Goal: Transaction & Acquisition: Purchase product/service

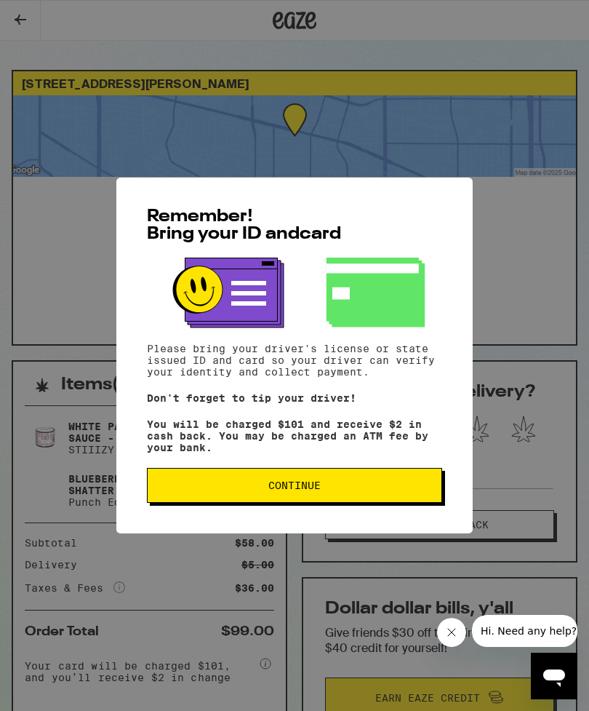
click at [361, 491] on span "Continue" at bounding box center [294, 485] width 271 height 10
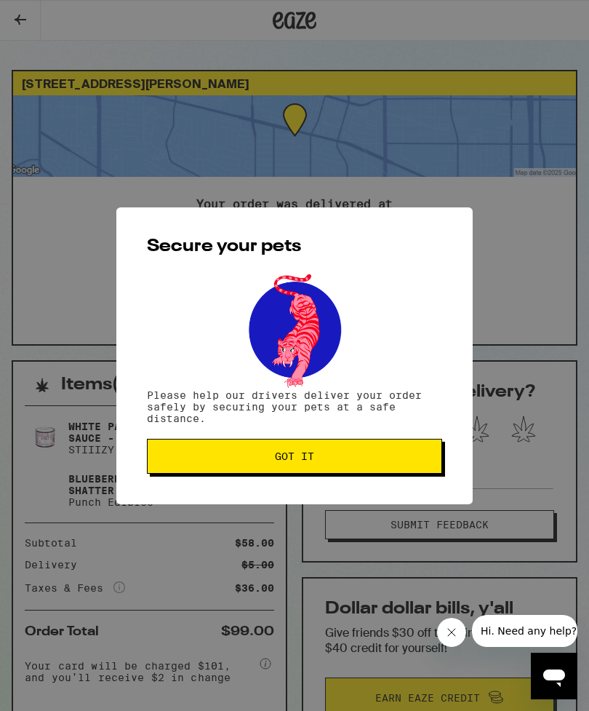
click at [357, 456] on span "Got it" at bounding box center [294, 456] width 271 height 10
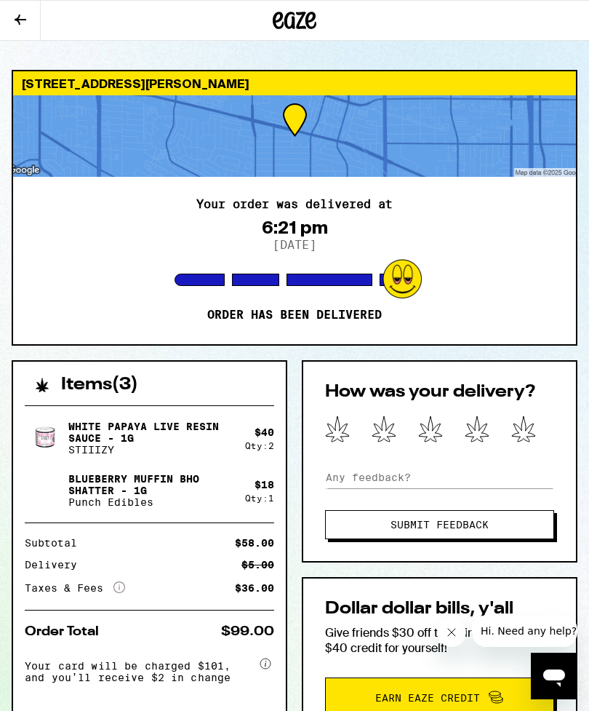
click at [28, 23] on icon at bounding box center [20, 19] width 17 height 17
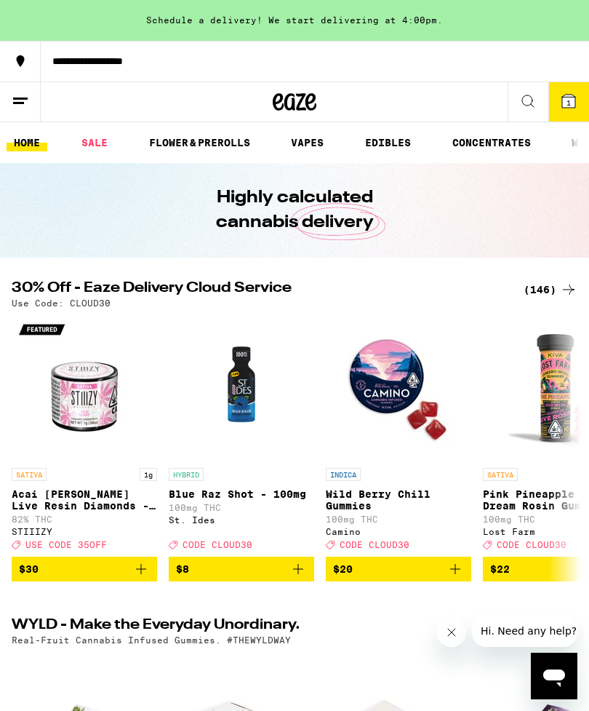
click at [493, 141] on link "CONCENTRATES" at bounding box center [491, 142] width 93 height 17
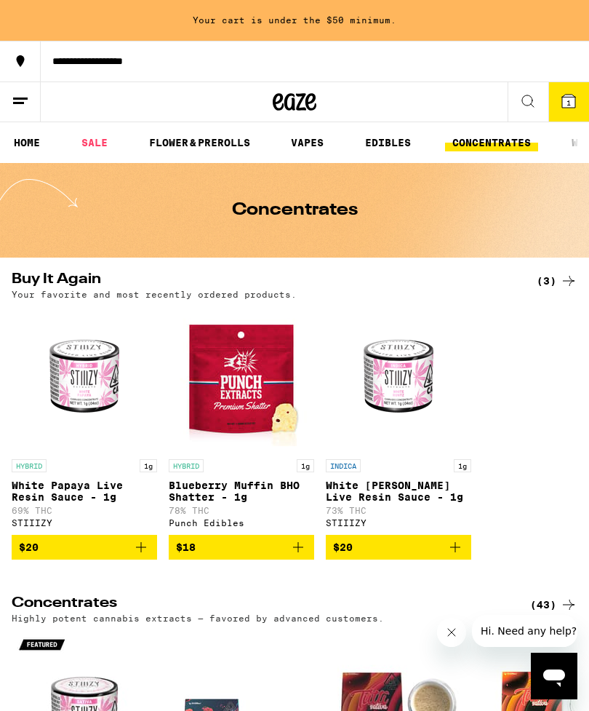
click at [565, 108] on icon at bounding box center [568, 100] width 17 height 17
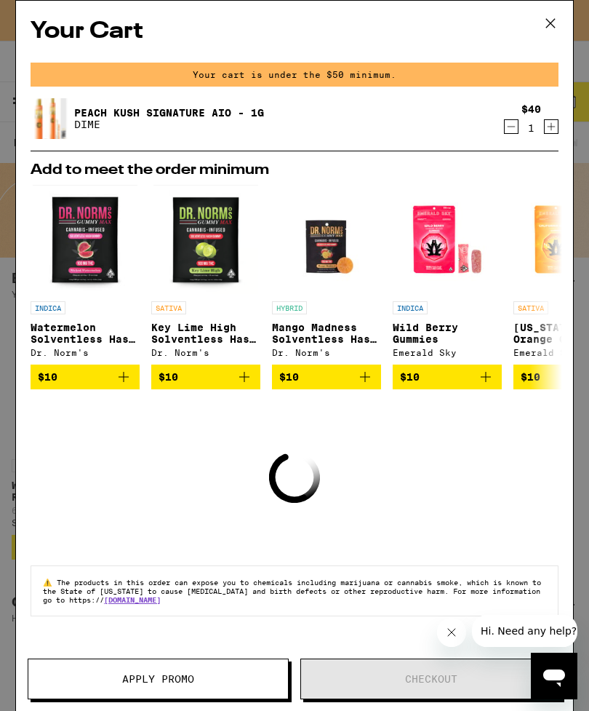
click at [552, 28] on icon at bounding box center [551, 23] width 22 height 22
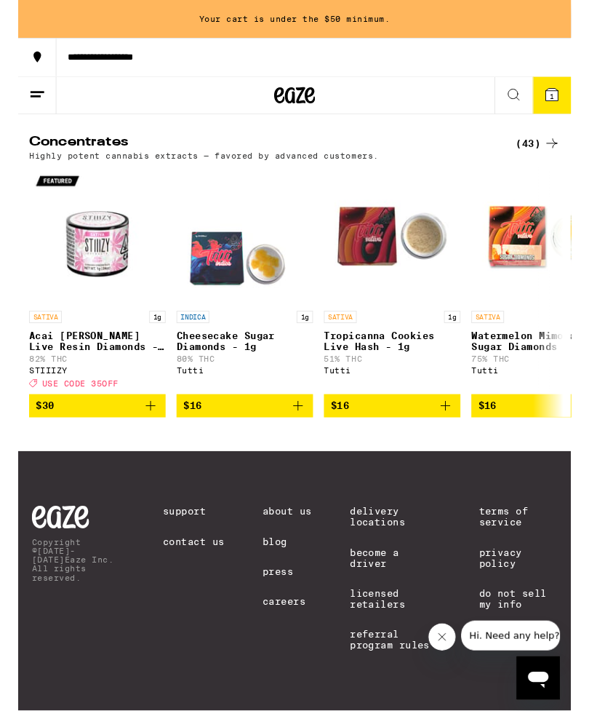
scroll to position [462, 0]
click at [552, 146] on div "(43)" at bounding box center [554, 152] width 47 height 17
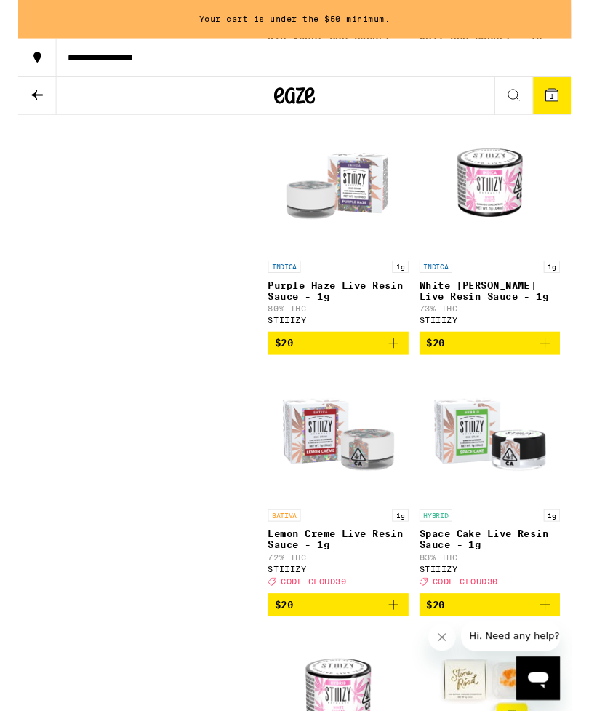
scroll to position [2052, 0]
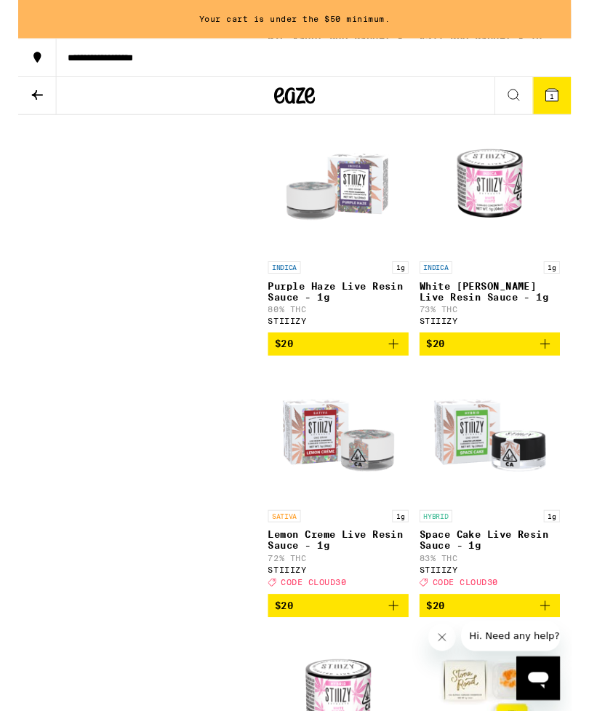
click at [392, 376] on icon "Add to bag" at bounding box center [400, 366] width 17 height 17
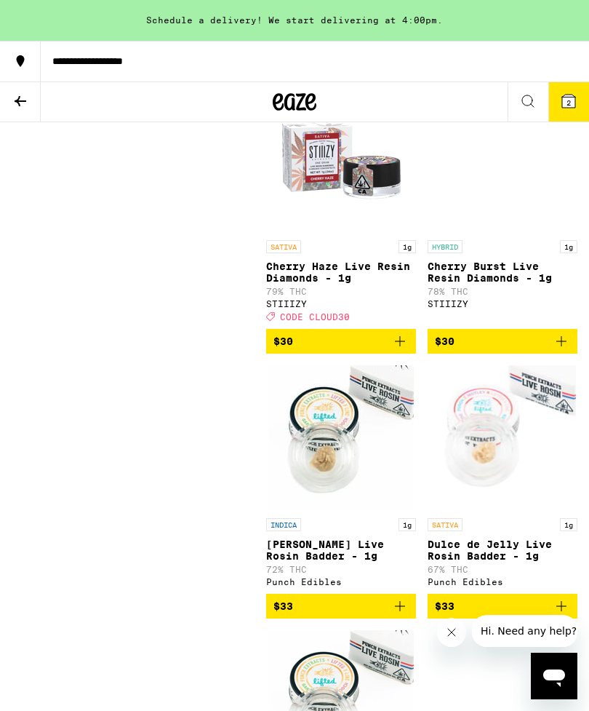
scroll to position [5017, 0]
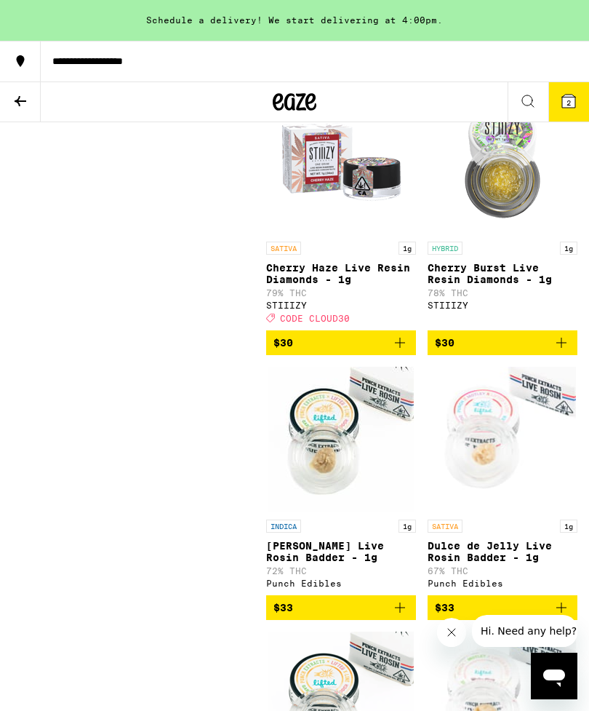
click at [549, 352] on span "$30" at bounding box center [502, 342] width 135 height 17
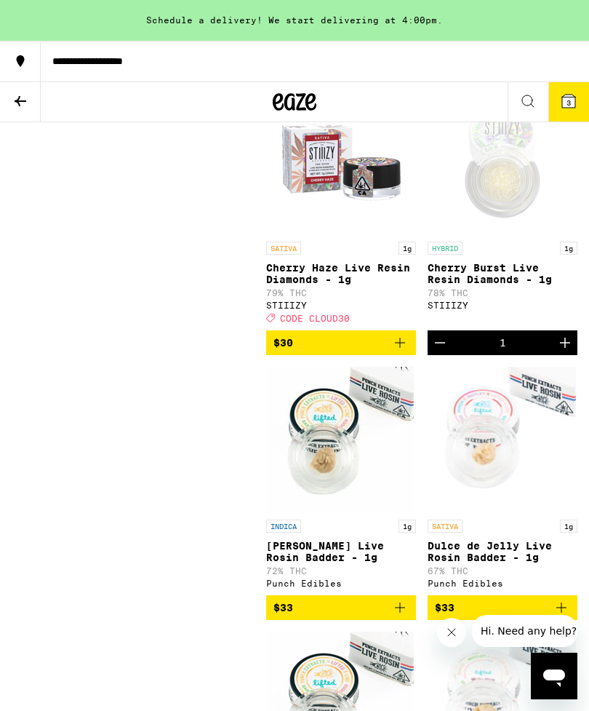
click at [79, 60] on div "**********" at bounding box center [315, 61] width 549 height 10
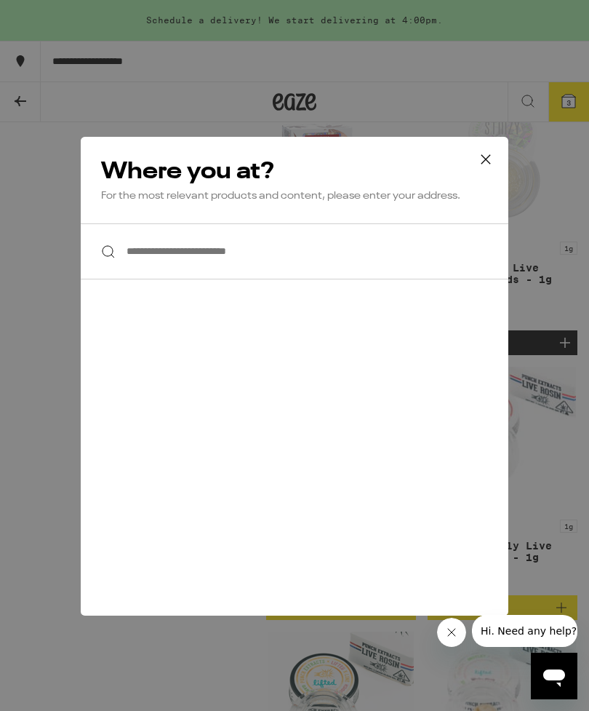
click at [193, 261] on input "**********" at bounding box center [295, 251] width 428 height 56
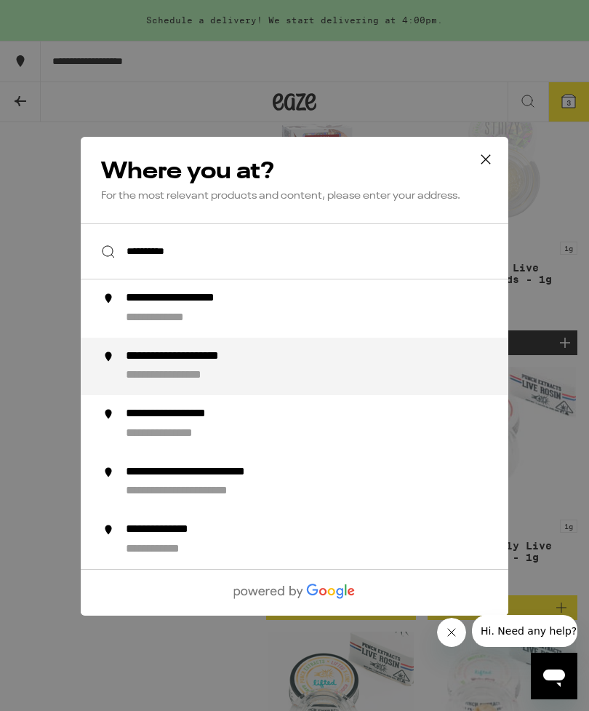
click at [175, 364] on div "**********" at bounding box center [205, 356] width 158 height 15
type input "**********"
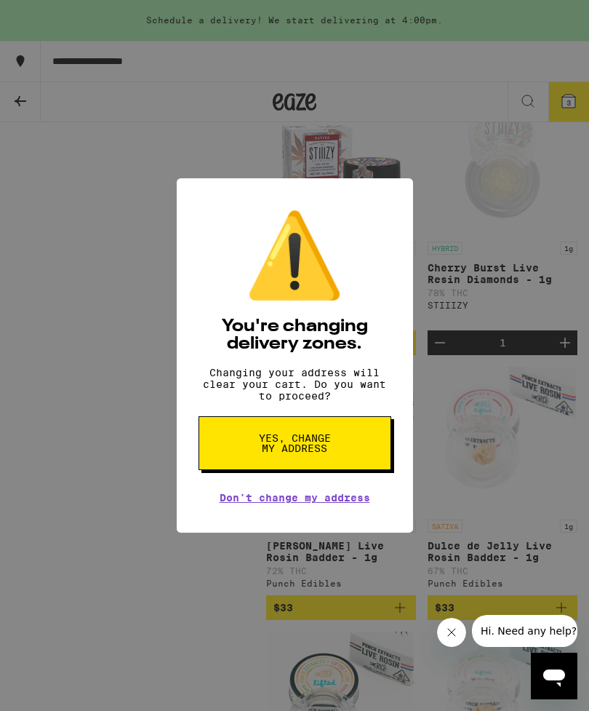
click at [245, 449] on button "Yes, change my address" at bounding box center [295, 443] width 193 height 54
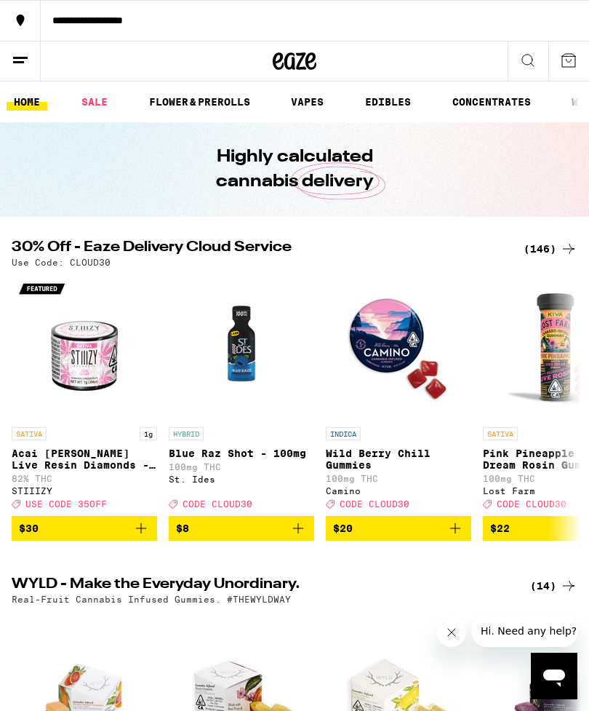
click at [307, 109] on link "VAPES" at bounding box center [307, 101] width 47 height 17
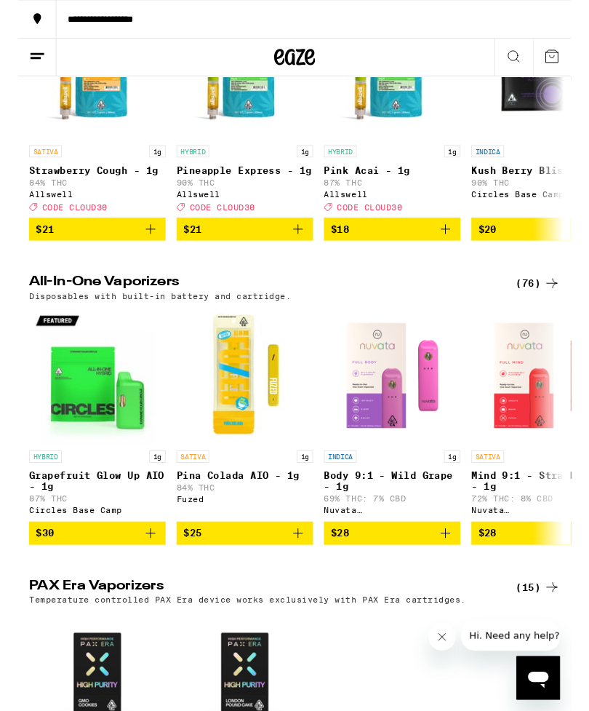
scroll to position [349, 0]
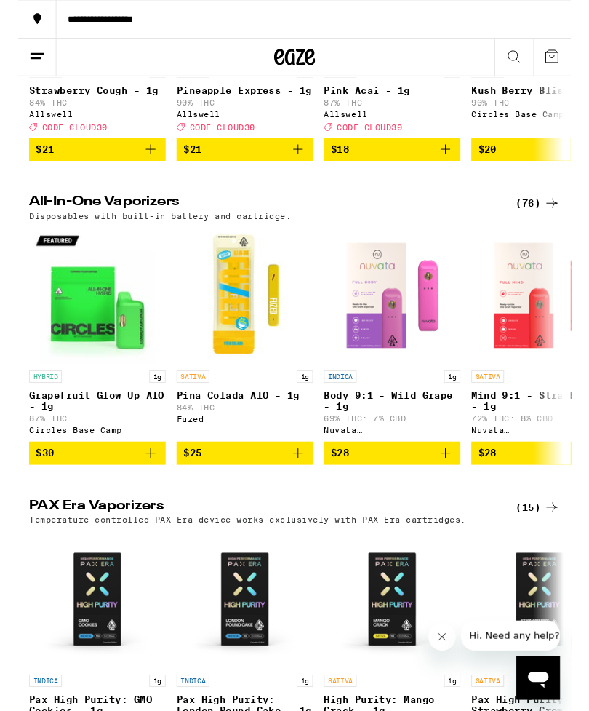
click at [548, 221] on div "(76)" at bounding box center [554, 216] width 47 height 17
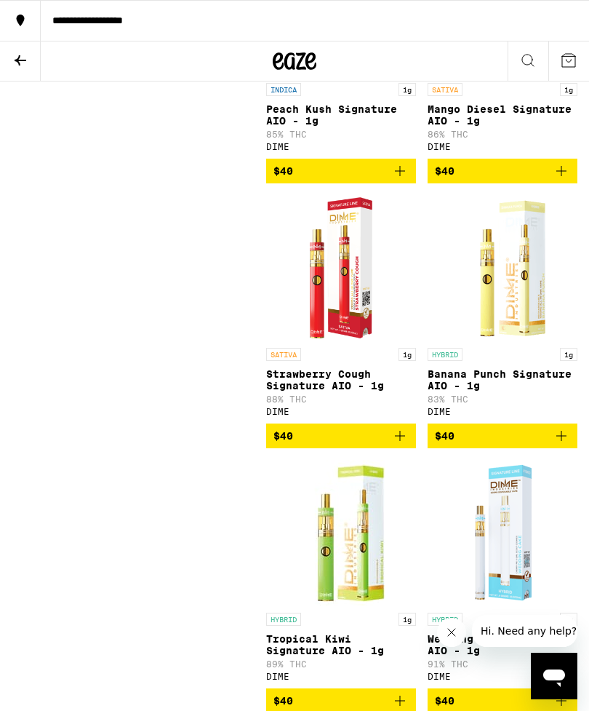
scroll to position [9268, 0]
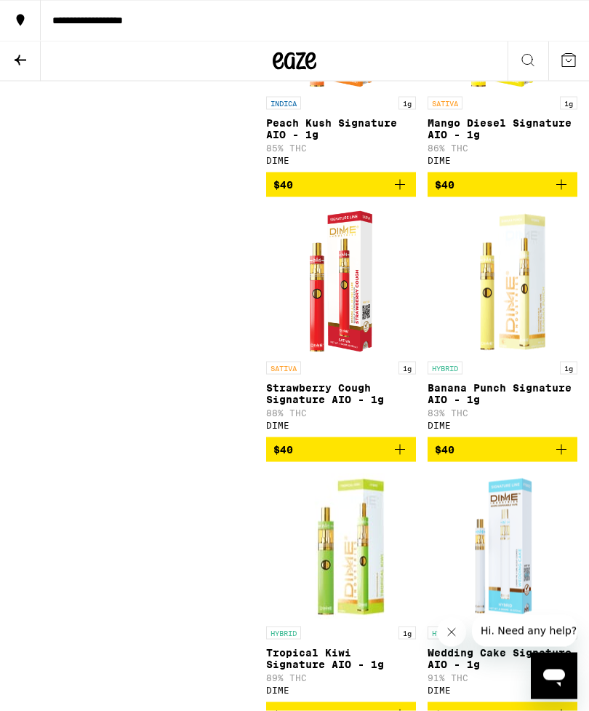
click at [389, 194] on span "$40" at bounding box center [341, 184] width 135 height 17
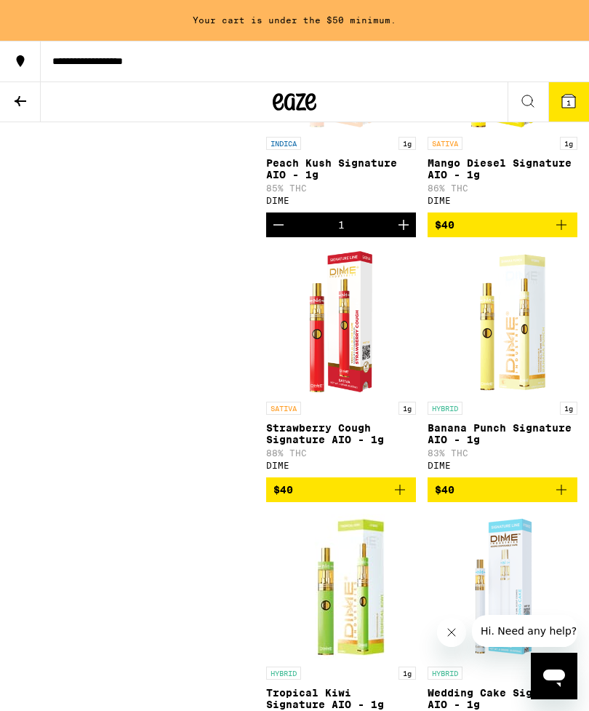
click at [33, 106] on button at bounding box center [20, 102] width 41 height 40
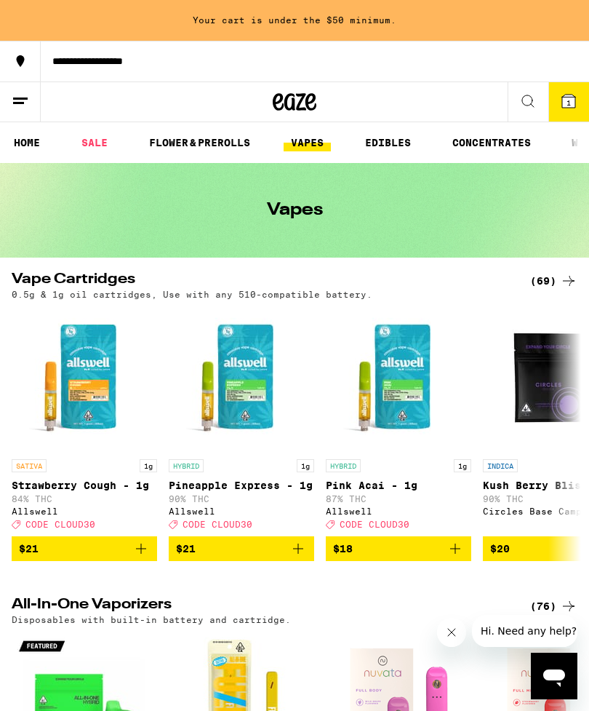
click at [471, 145] on link "CONCENTRATES" at bounding box center [491, 142] width 93 height 17
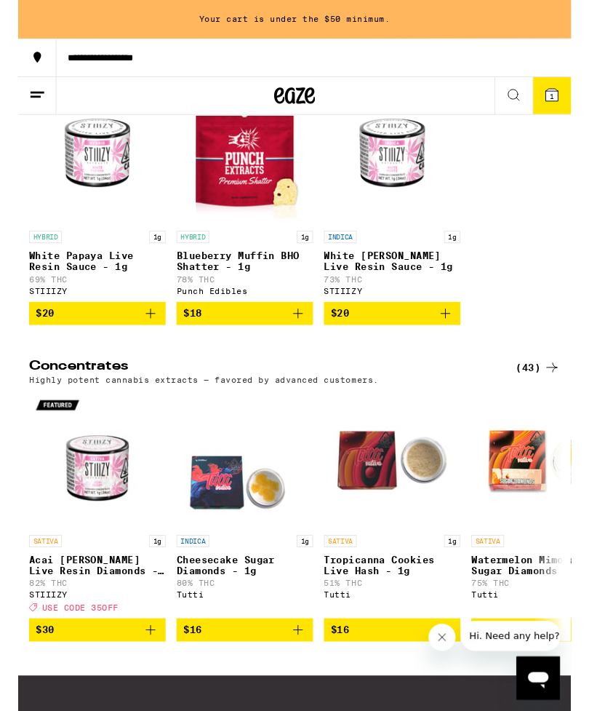
scroll to position [215, 0]
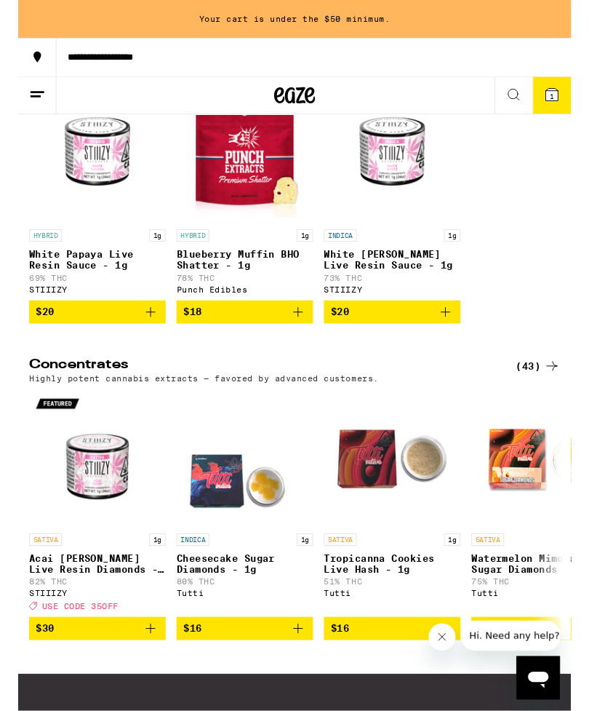
click at [557, 399] on div "(43)" at bounding box center [554, 389] width 47 height 17
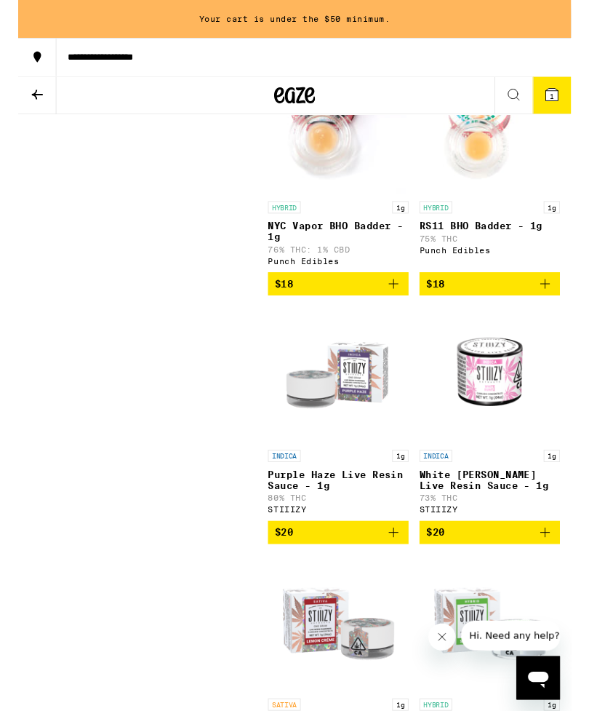
scroll to position [1852, 0]
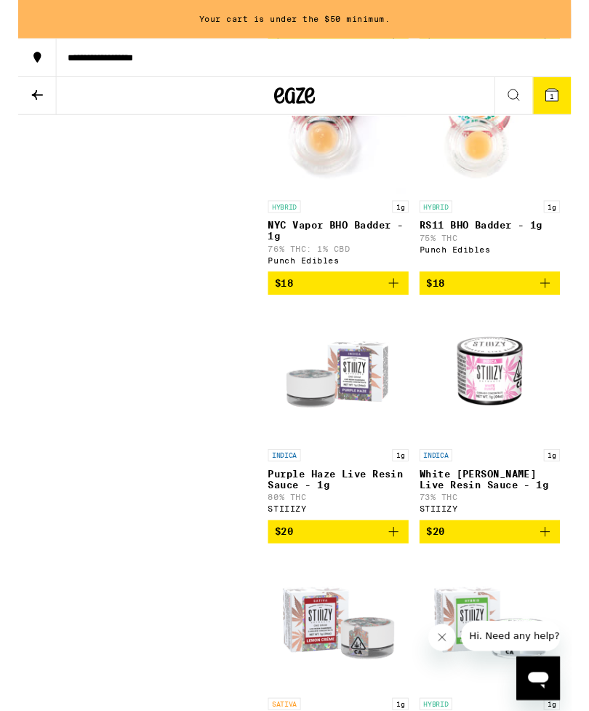
click at [377, 576] on span "$20" at bounding box center [341, 566] width 135 height 17
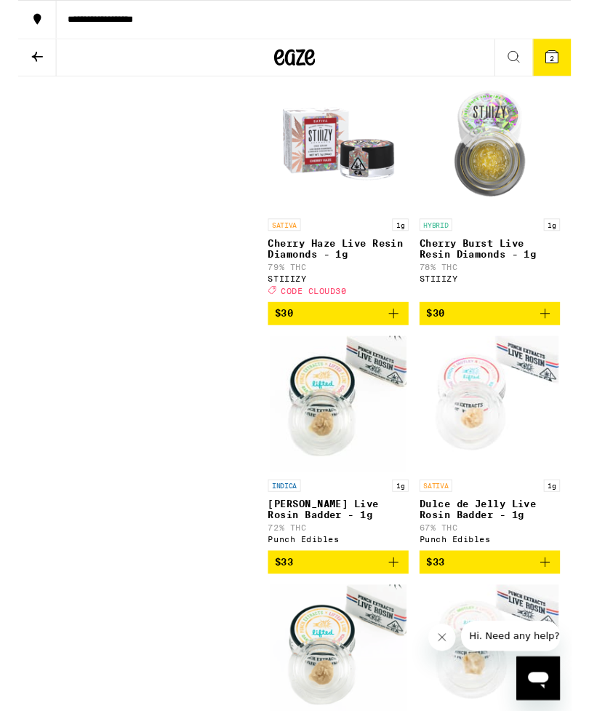
scroll to position [4987, 0]
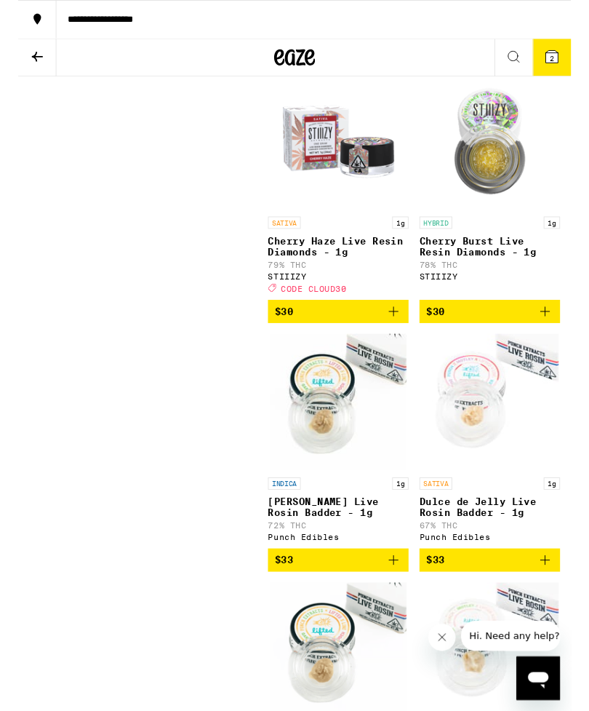
click at [501, 341] on span "$30" at bounding box center [502, 331] width 135 height 17
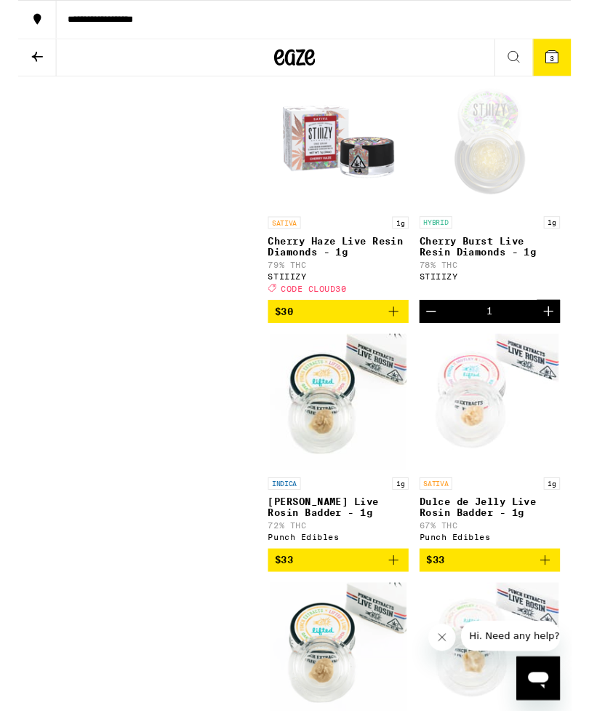
click at [556, 63] on button "3" at bounding box center [569, 60] width 41 height 39
